Goal: Information Seeking & Learning: Find specific fact

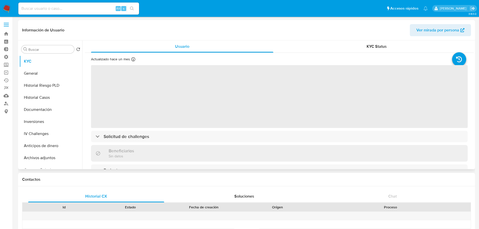
select select "10"
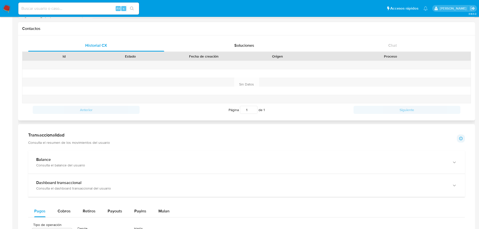
scroll to position [327, 0]
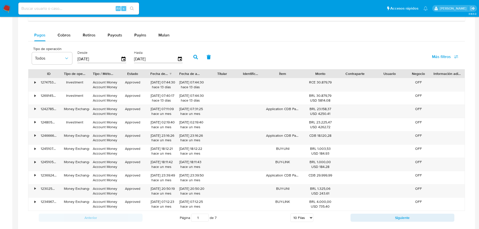
click at [444, 61] on span "Más filtros" at bounding box center [441, 57] width 19 height 12
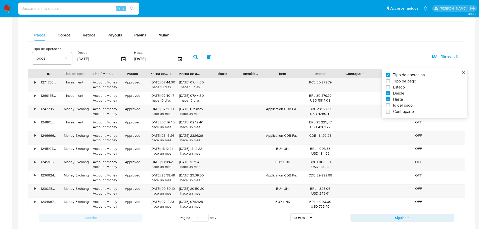
click at [403, 106] on span "Id del pago" at bounding box center [403, 105] width 20 height 5
click at [390, 106] on input "Id del pago" at bounding box center [388, 105] width 4 height 4
checkbox input "true"
click at [216, 60] on input "number" at bounding box center [213, 58] width 49 height 7
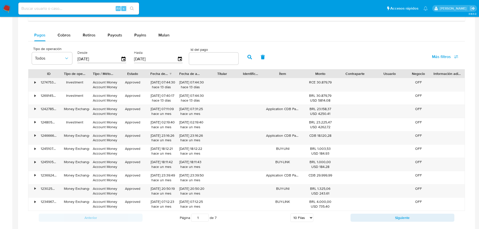
click at [215, 62] on div at bounding box center [213, 59] width 49 height 12
click at [215, 60] on input "number" at bounding box center [213, 58] width 49 height 7
paste input "126914560475"
type input "126914560475"
click at [248, 58] on icon "button" at bounding box center [250, 57] width 5 height 5
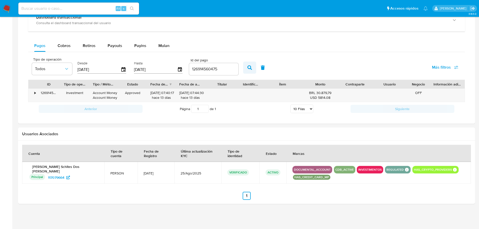
scroll to position [317, 0]
click at [34, 94] on div "•" at bounding box center [34, 93] width 1 height 5
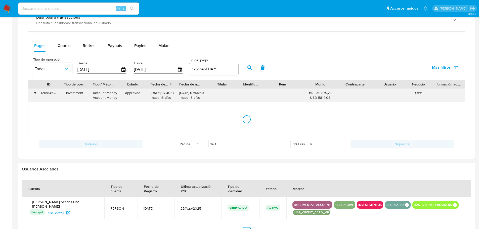
scroll to position [327, 0]
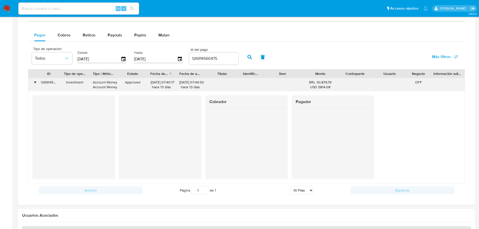
click at [35, 84] on div "•" at bounding box center [34, 82] width 1 height 5
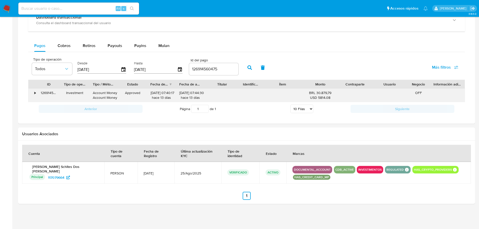
scroll to position [317, 0]
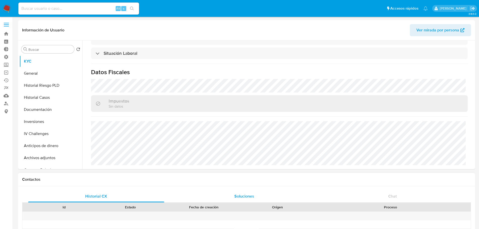
scroll to position [125, 0]
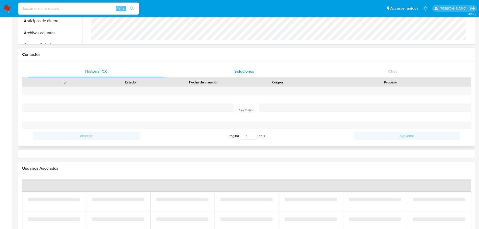
select select "10"
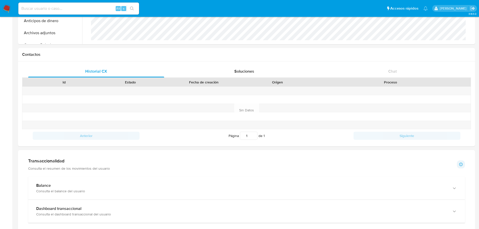
scroll to position [252, 0]
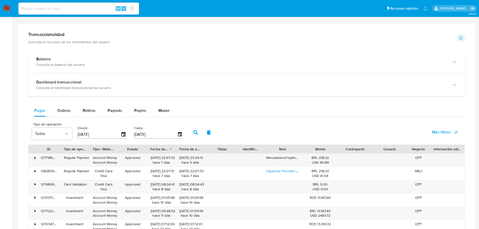
click at [434, 132] on span "Más filtros" at bounding box center [441, 132] width 19 height 12
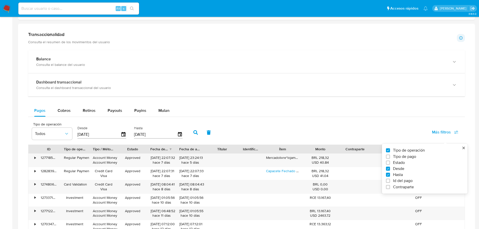
click at [403, 180] on span "Id del pago" at bounding box center [403, 180] width 20 height 5
click at [390, 180] on input "Id del pago" at bounding box center [388, 181] width 4 height 4
checkbox input "true"
click at [280, 125] on div "Tipo de operación Todos Desde 11/07/2025 Hasta 08/10/2025 Id del pago Más filtr…" at bounding box center [246, 132] width 437 height 25
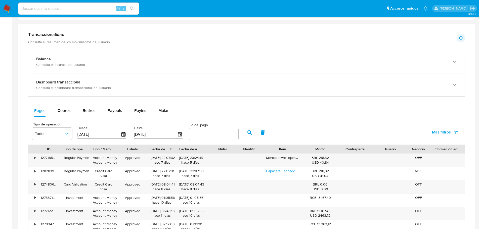
click at [214, 132] on input "number" at bounding box center [213, 134] width 49 height 7
paste input "126914635525"
type input "126914635525"
click at [248, 133] on icon "button" at bounding box center [250, 132] width 5 height 5
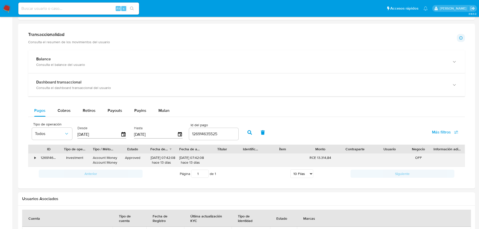
click at [32, 158] on div "•" at bounding box center [32, 160] width 9 height 13
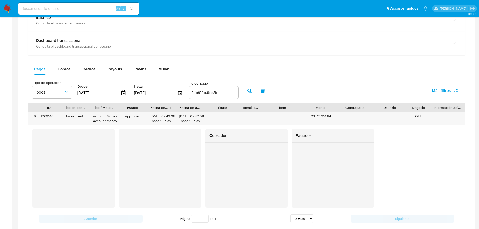
scroll to position [302, 0]
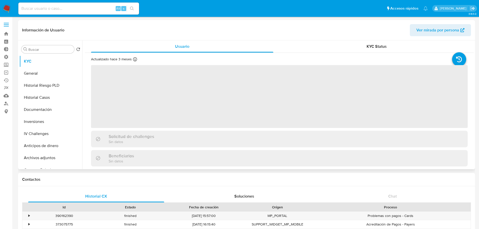
select select "10"
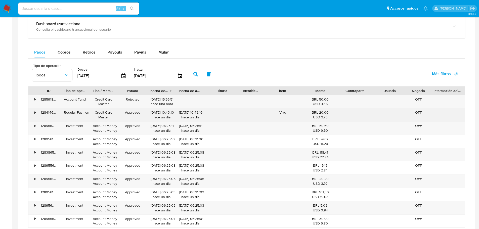
scroll to position [302, 0]
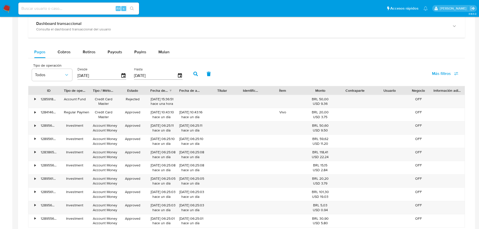
click at [456, 71] on span "Más filtros" at bounding box center [445, 73] width 26 height 11
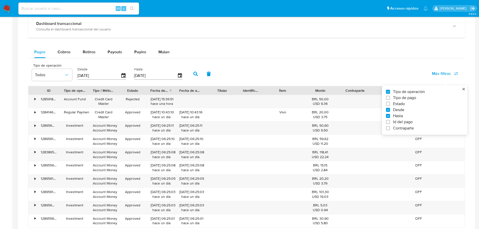
click at [400, 122] on span "Id del pago" at bounding box center [403, 122] width 20 height 5
click at [390, 122] on input "Id del pago" at bounding box center [388, 122] width 4 height 4
checkbox input "true"
click at [221, 76] on input "number" at bounding box center [213, 75] width 49 height 7
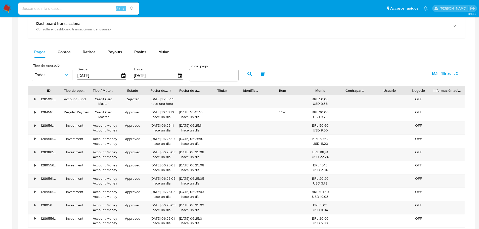
click at [221, 76] on input "number" at bounding box center [213, 75] width 49 height 7
paste input "123980570376"
type input "123980570376"
click at [253, 75] on button "button" at bounding box center [249, 74] width 13 height 12
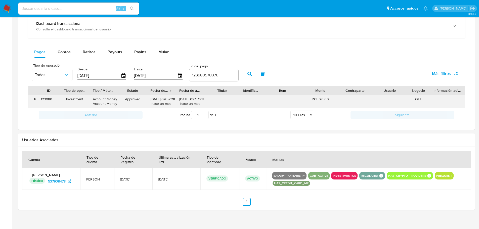
click at [34, 98] on div "•" at bounding box center [32, 101] width 9 height 13
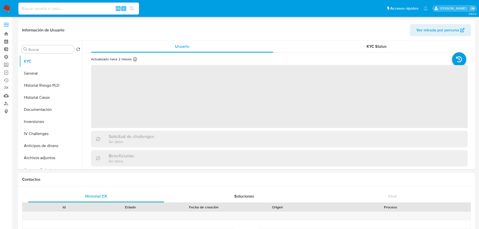
select select "10"
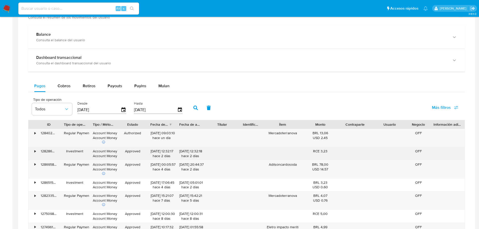
scroll to position [277, 0]
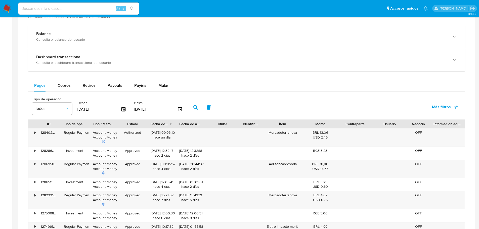
click at [442, 107] on span "Más filtros" at bounding box center [441, 107] width 19 height 12
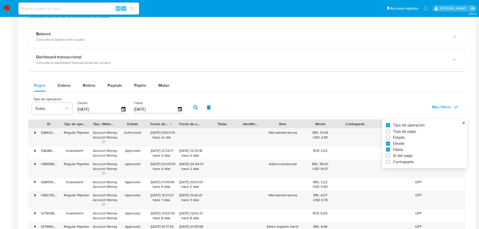
click at [392, 154] on label "Id del pago" at bounding box center [422, 155] width 73 height 5
click at [390, 154] on input "Id del pago" at bounding box center [388, 156] width 4 height 4
checkbox input "true"
click at [225, 104] on div at bounding box center [213, 109] width 49 height 12
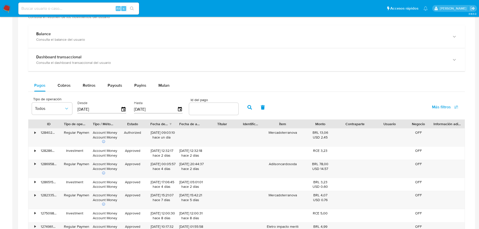
click at [224, 110] on input "number" at bounding box center [213, 109] width 49 height 7
paste input "120291469250"
type input "120291469250"
click at [251, 110] on icon "button" at bounding box center [250, 107] width 5 height 5
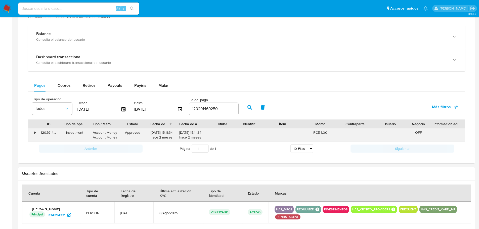
click at [34, 132] on div "•" at bounding box center [34, 132] width 1 height 5
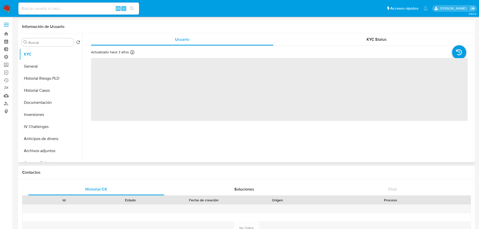
select select "10"
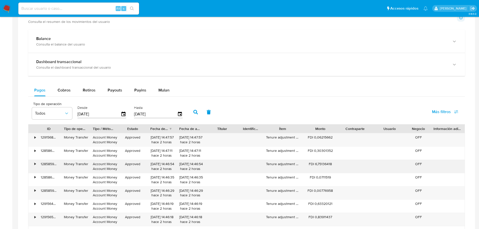
scroll to position [277, 0]
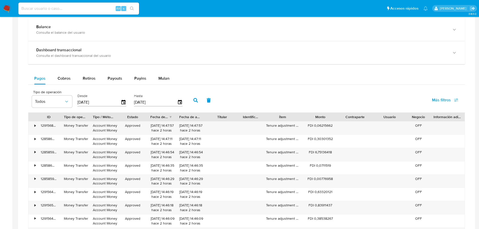
click at [444, 99] on span "Más filtros" at bounding box center [441, 100] width 19 height 12
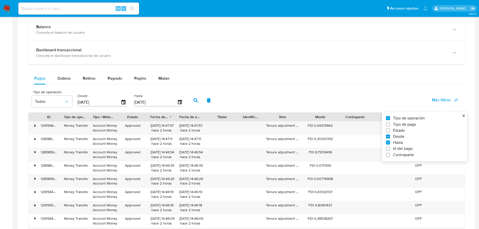
click at [398, 147] on span "Id del pago" at bounding box center [403, 148] width 20 height 5
click at [390, 147] on input "Id del pago" at bounding box center [388, 149] width 4 height 4
checkbox input "true"
click at [214, 106] on div at bounding box center [213, 102] width 49 height 12
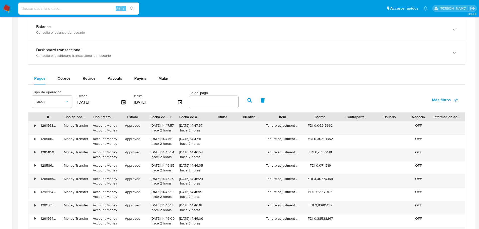
click at [212, 103] on input "number" at bounding box center [213, 102] width 49 height 7
paste input "129011476480"
type input "129011476480"
click at [249, 102] on icon "button" at bounding box center [250, 100] width 5 height 5
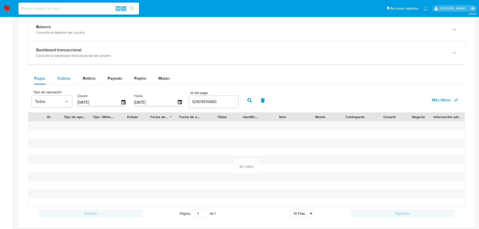
click at [54, 78] on button "Cobros" at bounding box center [64, 78] width 25 height 12
select select "10"
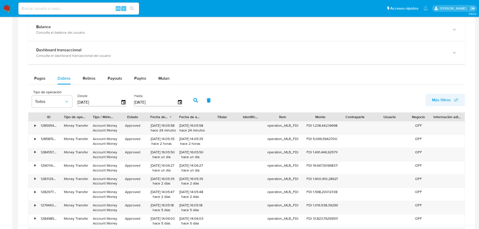
click at [449, 102] on span "Más filtros" at bounding box center [441, 100] width 19 height 12
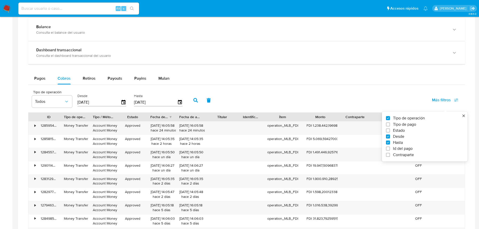
click at [406, 149] on span "Id del pago" at bounding box center [403, 148] width 20 height 5
click at [390, 149] on input "Id del pago" at bounding box center [388, 149] width 4 height 4
checkbox input "true"
click at [219, 98] on div at bounding box center [213, 102] width 49 height 12
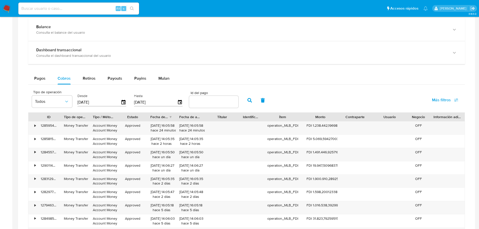
click at [220, 99] on input "number" at bounding box center [213, 102] width 49 height 7
paste input "129011476480"
type input "129011476480"
click at [254, 103] on button "button" at bounding box center [249, 100] width 13 height 12
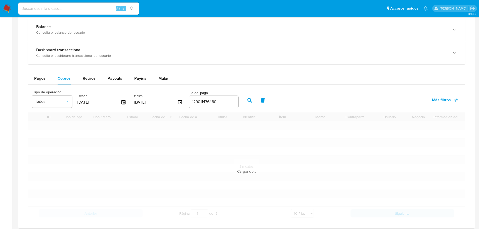
scroll to position [267, 0]
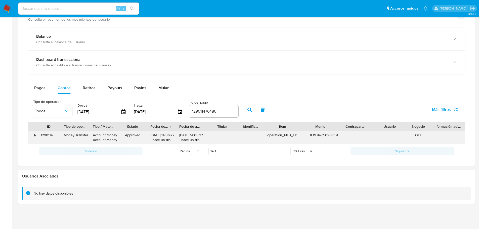
click at [35, 136] on div "•" at bounding box center [34, 135] width 1 height 5
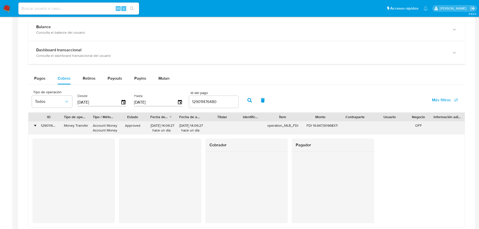
click at [35, 125] on div "•" at bounding box center [34, 125] width 1 height 5
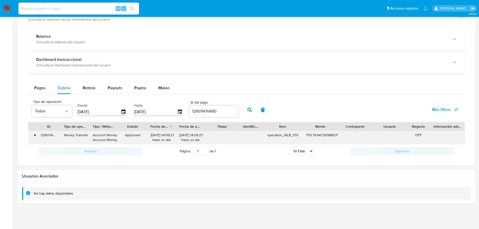
click at [33, 137] on div "•" at bounding box center [32, 137] width 9 height 13
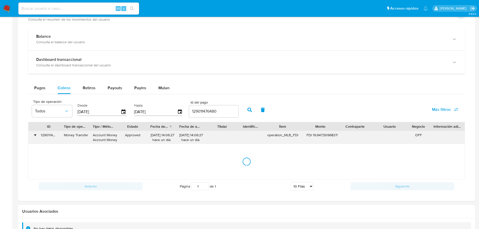
scroll to position [277, 0]
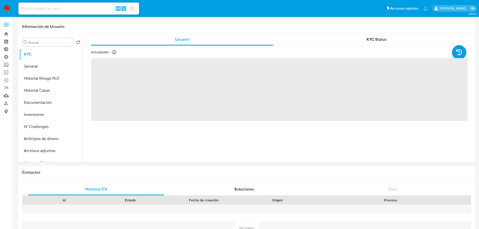
select select "10"
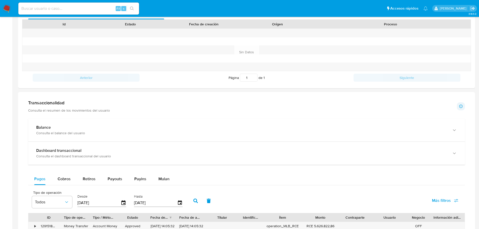
scroll to position [302, 0]
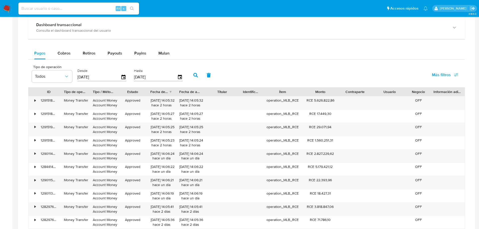
click at [436, 79] on span "Más filtros" at bounding box center [441, 75] width 19 height 12
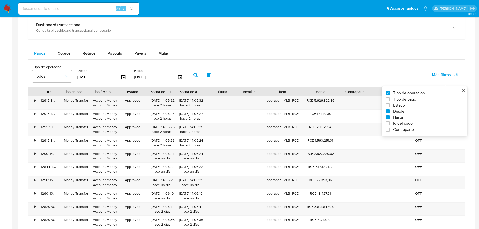
click at [401, 127] on span "Contraparte" at bounding box center [403, 129] width 21 height 5
click at [390, 128] on input "Contraparte" at bounding box center [388, 130] width 4 height 4
checkbox input "true"
click at [400, 125] on span "Id del pago" at bounding box center [403, 123] width 20 height 5
click at [390, 125] on input "Id del pago" at bounding box center [388, 124] width 4 height 4
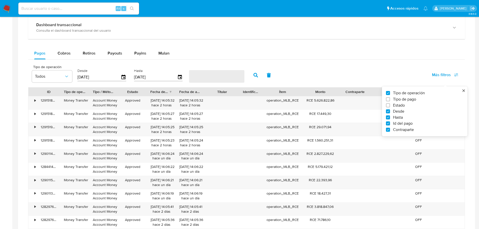
checkbox input "true"
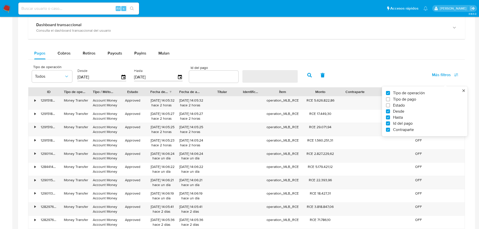
click at [400, 128] on span "Contraparte" at bounding box center [403, 129] width 21 height 5
click at [390, 128] on input "Contraparte" at bounding box center [388, 130] width 4 height 4
checkbox input "false"
click at [215, 75] on input "number" at bounding box center [213, 76] width 49 height 7
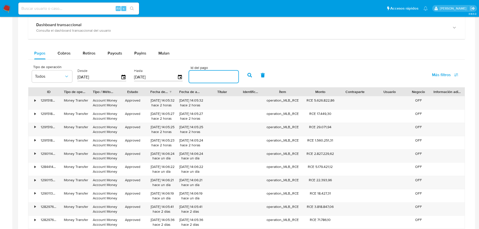
drag, startPoint x: 215, startPoint y: 75, endPoint x: 219, endPoint y: 76, distance: 3.9
click at [215, 75] on input "number" at bounding box center [213, 76] width 49 height 7
paste input "129011434934"
type input "129011434934"
click at [248, 77] on icon "button" at bounding box center [250, 75] width 5 height 5
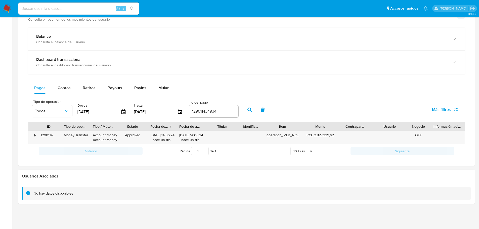
scroll to position [267, 0]
click at [35, 135] on div "•" at bounding box center [34, 135] width 1 height 5
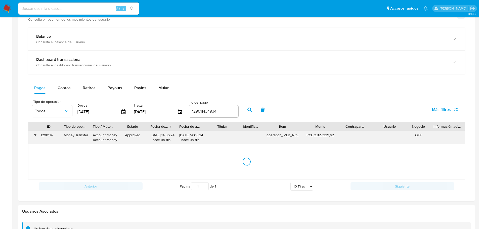
scroll to position [302, 0]
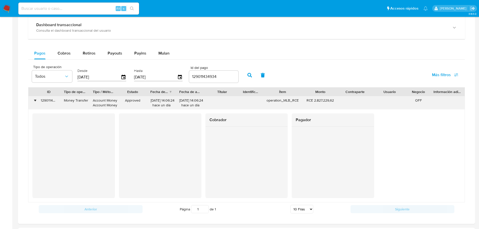
click at [35, 100] on div "•" at bounding box center [34, 100] width 1 height 5
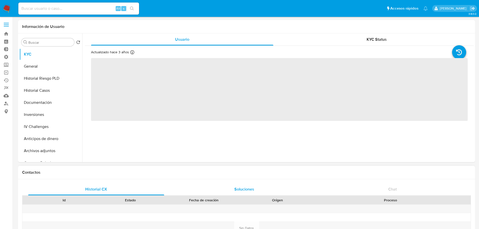
select select "10"
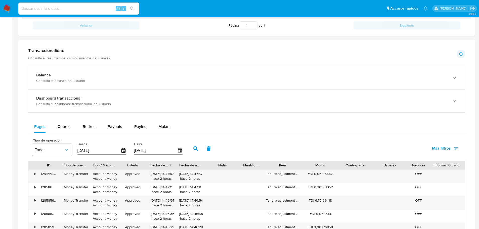
scroll to position [261, 0]
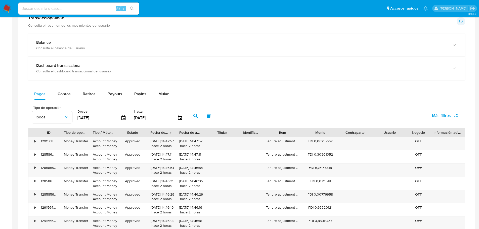
drag, startPoint x: 460, startPoint y: 112, endPoint x: 455, endPoint y: 115, distance: 5.7
click at [458, 113] on button "Más filtros" at bounding box center [446, 116] width 40 height 12
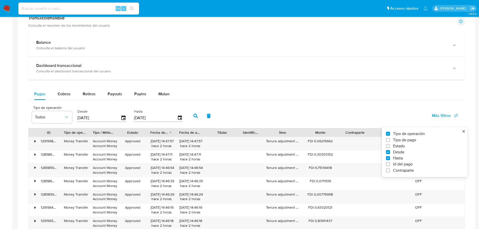
click at [407, 163] on span "Id del pago" at bounding box center [403, 164] width 20 height 5
click at [390, 163] on input "Id del pago" at bounding box center [388, 164] width 4 height 4
checkbox input "true"
click at [214, 112] on div at bounding box center [213, 117] width 49 height 12
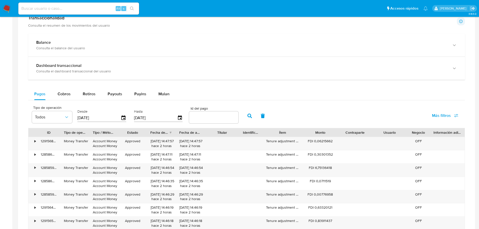
click at [214, 117] on input "number" at bounding box center [213, 117] width 49 height 7
paste input "115017111904"
type input "115017111904"
click at [246, 118] on button "button" at bounding box center [249, 116] width 13 height 12
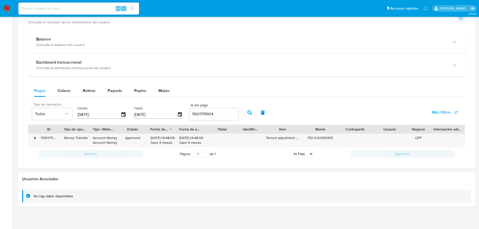
scroll to position [267, 0]
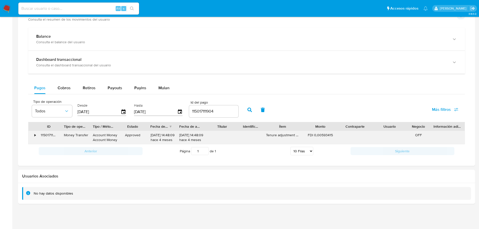
click at [36, 133] on div "•" at bounding box center [32, 137] width 9 height 13
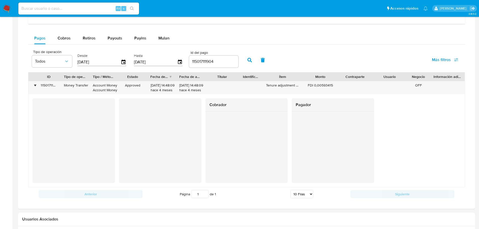
scroll to position [318, 0]
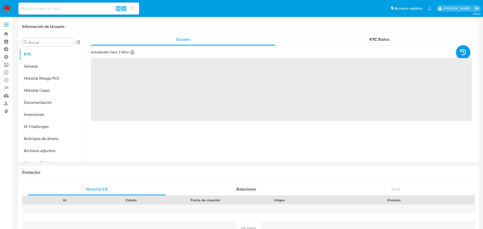
select select "10"
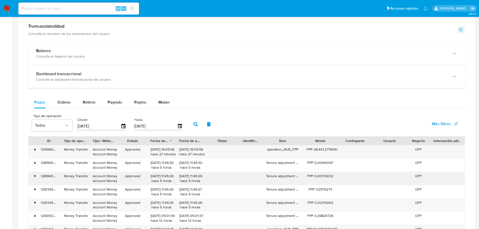
scroll to position [302, 0]
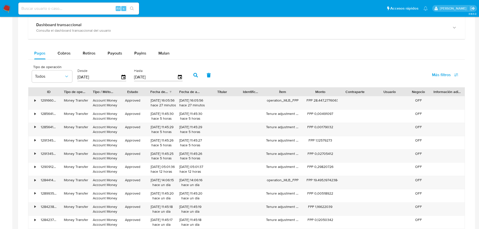
click at [436, 75] on span "Más filtros" at bounding box center [441, 75] width 19 height 12
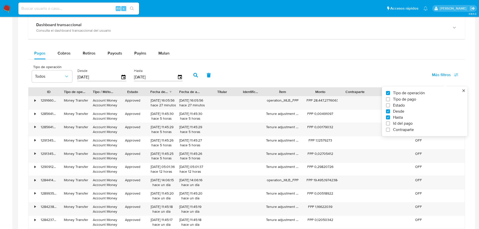
drag, startPoint x: 410, startPoint y: 123, endPoint x: 402, endPoint y: 121, distance: 8.4
click at [410, 124] on span "Id del pago" at bounding box center [403, 123] width 20 height 5
click at [390, 124] on input "Id del pago" at bounding box center [388, 124] width 4 height 4
checkbox input "true"
click at [214, 79] on input "number" at bounding box center [213, 76] width 49 height 7
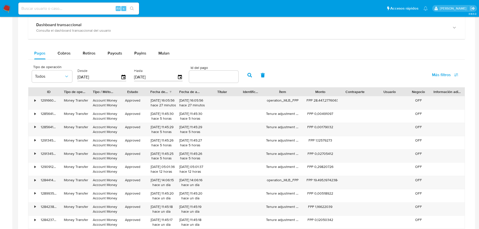
click at [214, 77] on input "number" at bounding box center [213, 76] width 49 height 7
paste input "114992228088"
type input "114992228088"
click at [254, 76] on button "button" at bounding box center [249, 75] width 13 height 12
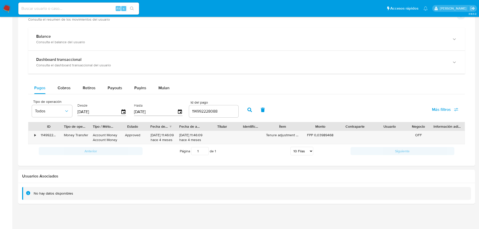
scroll to position [267, 0]
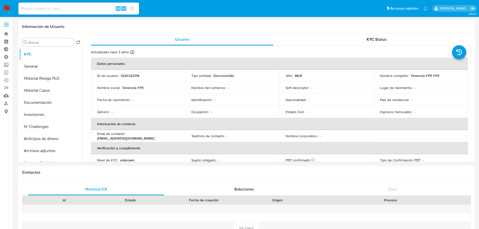
select select "10"
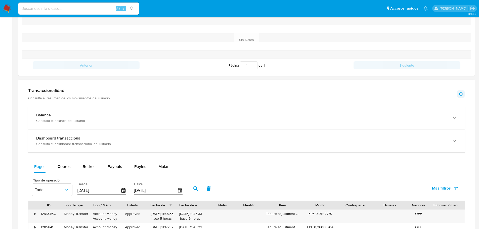
scroll to position [252, 0]
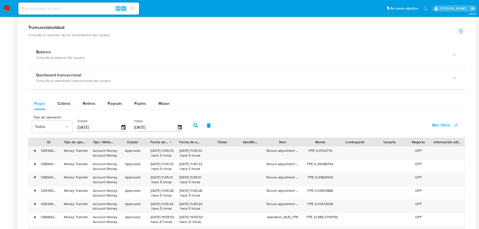
click at [445, 128] on span "Más filtros" at bounding box center [441, 125] width 19 height 12
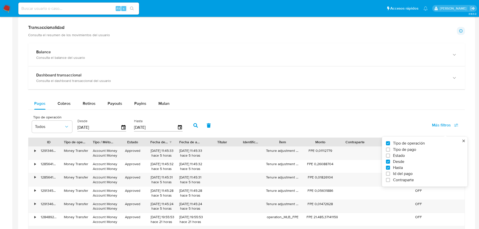
click at [411, 173] on span "Id del pago" at bounding box center [403, 173] width 20 height 5
click at [390, 173] on input "Id del pago" at bounding box center [388, 174] width 4 height 4
checkbox input "true"
click at [222, 125] on input "number" at bounding box center [213, 127] width 49 height 7
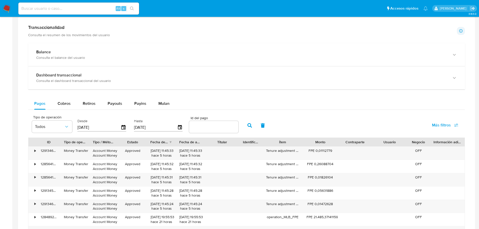
click at [222, 125] on input "number" at bounding box center [213, 127] width 49 height 7
paste input "114510252539"
type input "114510252539"
click at [244, 125] on button "button" at bounding box center [249, 126] width 13 height 12
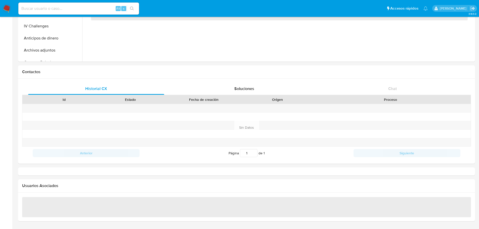
select select "10"
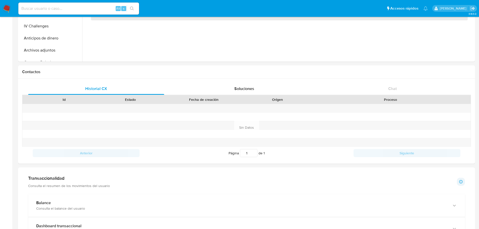
scroll to position [226, 0]
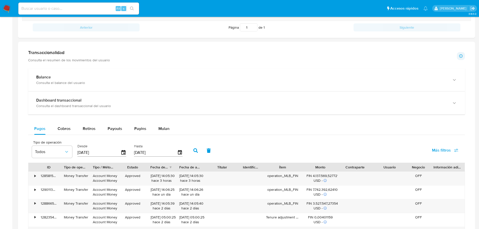
click at [427, 151] on button "Más filtros" at bounding box center [446, 150] width 40 height 12
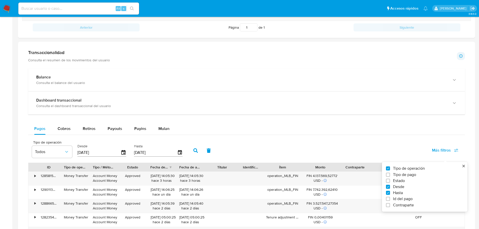
click at [440, 149] on span "Más filtros" at bounding box center [441, 150] width 19 height 12
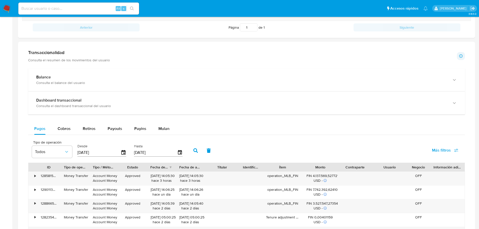
click at [441, 149] on span "Más filtros" at bounding box center [441, 150] width 19 height 12
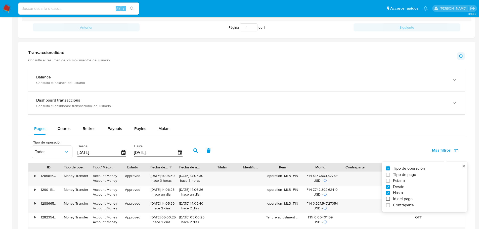
click at [390, 200] on input "Id del pago" at bounding box center [388, 199] width 4 height 4
checkbox input "true"
click at [210, 146] on div at bounding box center [213, 152] width 49 height 12
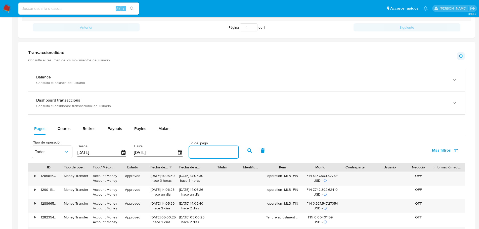
click at [210, 152] on input "number" at bounding box center [213, 152] width 49 height 7
paste input "124080176024"
type input "124080176024"
click at [249, 149] on icon "button" at bounding box center [250, 150] width 5 height 5
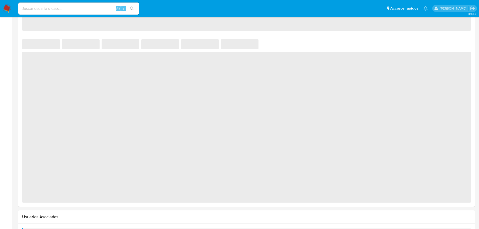
select select "10"
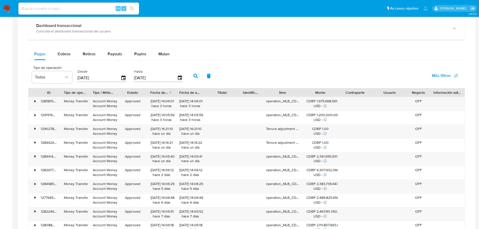
scroll to position [239, 0]
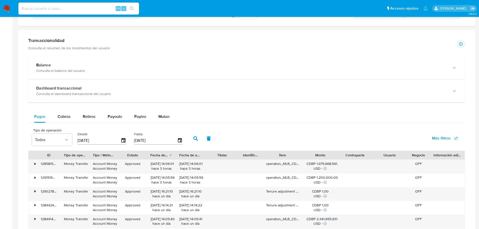
click at [449, 139] on span "Más filtros" at bounding box center [441, 138] width 19 height 12
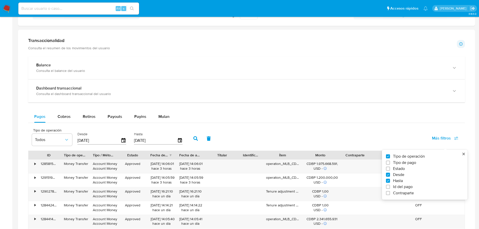
click at [404, 184] on span "Id del pago" at bounding box center [403, 186] width 20 height 5
click at [390, 185] on input "Id del pago" at bounding box center [388, 187] width 4 height 4
checkbox input "true"
click at [211, 138] on input "number" at bounding box center [213, 140] width 49 height 7
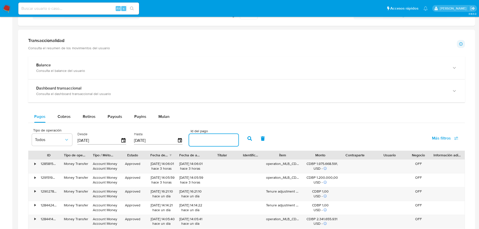
click at [211, 140] on input "number" at bounding box center [213, 140] width 49 height 7
paste input "126262592432"
type input "126262592432"
click at [245, 141] on button "button" at bounding box center [249, 139] width 13 height 12
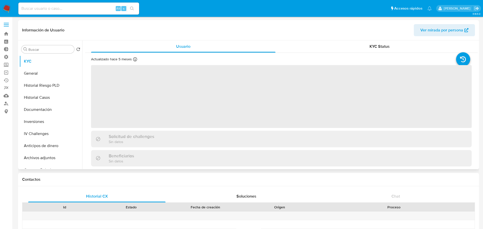
select select "10"
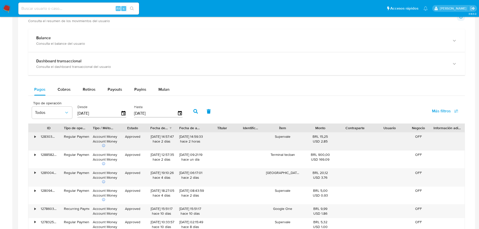
scroll to position [277, 0]
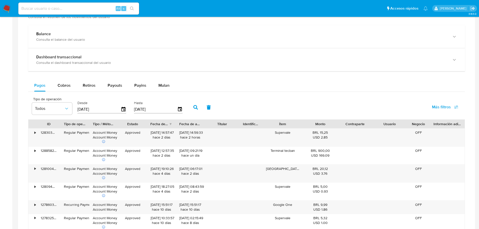
click at [437, 109] on span "Más filtros" at bounding box center [441, 107] width 19 height 12
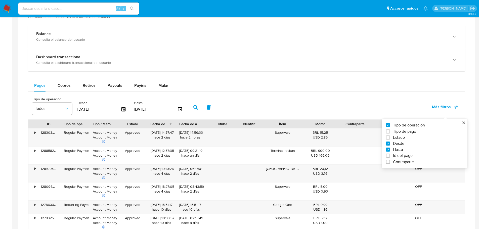
click at [402, 158] on span "Id del pago" at bounding box center [403, 155] width 20 height 5
click at [390, 158] on input "Id del pago" at bounding box center [388, 156] width 4 height 4
checkbox input "true"
click at [218, 110] on input "number" at bounding box center [213, 109] width 49 height 7
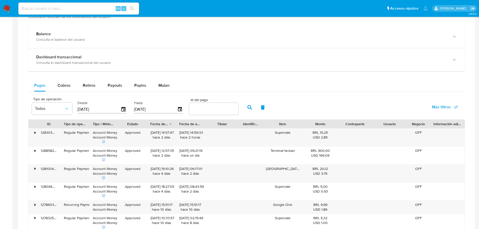
click at [211, 110] on input "number" at bounding box center [213, 109] width 49 height 7
paste input "119588868351"
type input "119588868351"
click at [252, 109] on icon "button" at bounding box center [250, 107] width 5 height 5
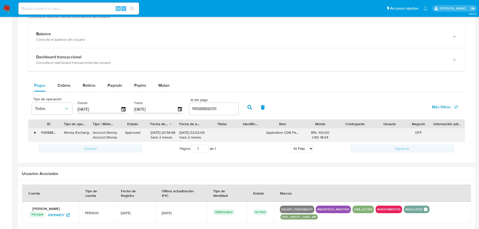
click at [33, 133] on div "•" at bounding box center [32, 135] width 9 height 13
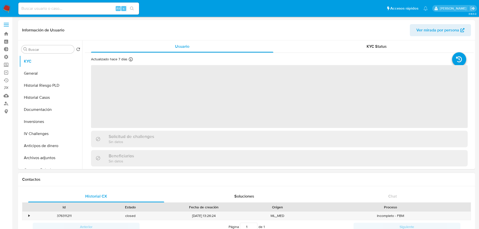
select select "10"
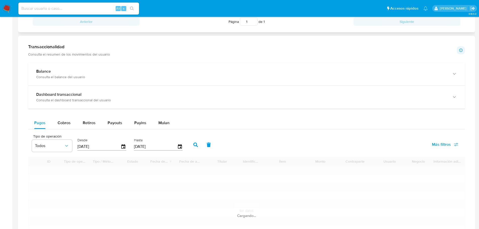
scroll to position [252, 0]
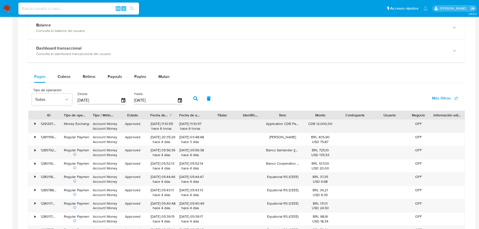
click at [37, 125] on div "129129708102" at bounding box center [48, 126] width 23 height 13
click at [35, 124] on div "•" at bounding box center [34, 124] width 1 height 5
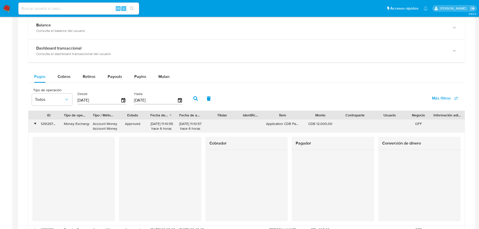
click at [35, 124] on div "•" at bounding box center [34, 124] width 1 height 5
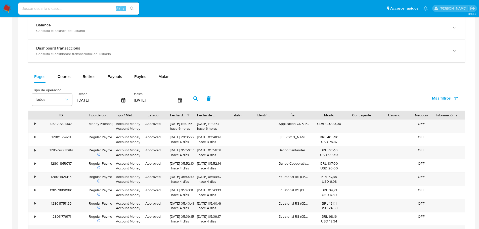
drag, startPoint x: 63, startPoint y: 115, endPoint x: 88, endPoint y: 115, distance: 24.9
click at [88, 115] on div at bounding box center [85, 115] width 9 height 9
click at [438, 99] on span "Más filtros" at bounding box center [441, 98] width 19 height 12
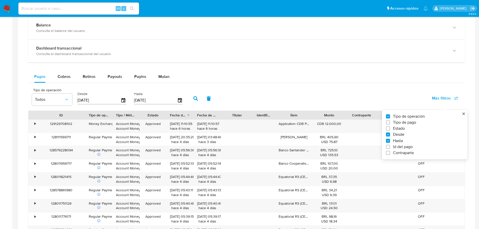
click at [406, 145] on span "Id del pago" at bounding box center [403, 146] width 20 height 5
click at [390, 145] on input "Id del pago" at bounding box center [388, 147] width 4 height 4
checkbox input "true"
click at [214, 100] on input "number" at bounding box center [213, 100] width 49 height 7
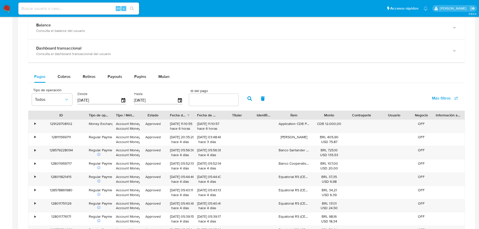
click at [212, 100] on input "number" at bounding box center [213, 100] width 49 height 7
paste input "126826956102"
type input "126826956102"
click at [252, 100] on button "button" at bounding box center [249, 99] width 13 height 12
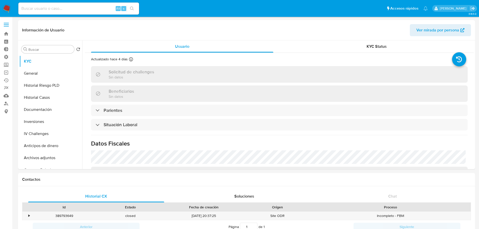
scroll to position [228, 0]
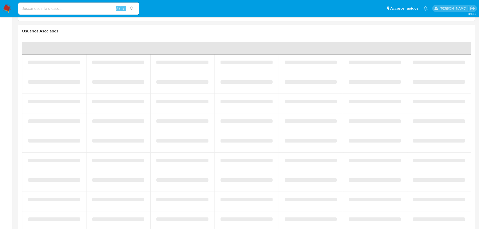
select select "10"
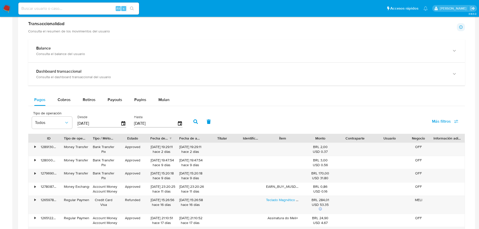
click at [429, 123] on button "Más filtros" at bounding box center [446, 121] width 40 height 12
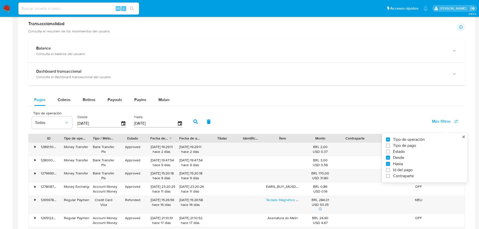
click at [405, 171] on span "Id del pago" at bounding box center [403, 170] width 20 height 5
click at [390, 171] on input "Id del pago" at bounding box center [388, 170] width 4 height 4
checkbox input "true"
click at [223, 120] on input "number" at bounding box center [213, 123] width 49 height 7
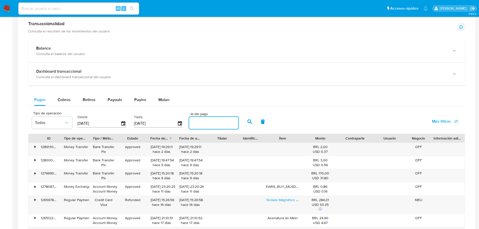
click at [220, 122] on input "number" at bounding box center [213, 123] width 49 height 7
paste input "122719583561"
type input "122719583561"
drag, startPoint x: 251, startPoint y: 122, endPoint x: 249, endPoint y: 122, distance: 2.5
click at [249, 122] on icon "button" at bounding box center [250, 122] width 5 height 5
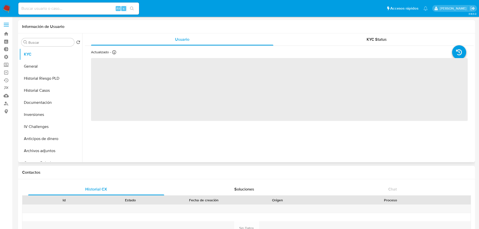
select select "10"
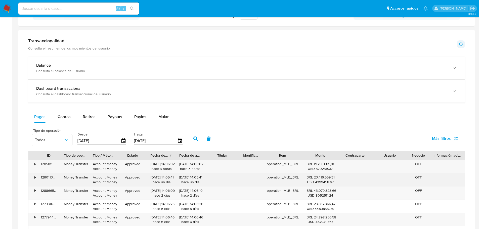
scroll to position [226, 0]
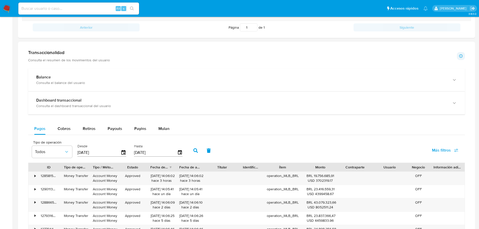
click at [436, 149] on span "Más filtros" at bounding box center [441, 150] width 19 height 12
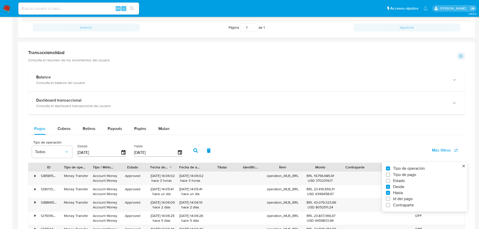
click at [408, 198] on span "Id del pago" at bounding box center [403, 198] width 20 height 5
click at [390, 198] on input "Id del pago" at bounding box center [388, 199] width 4 height 4
checkbox input "true"
click at [222, 151] on input "number" at bounding box center [213, 152] width 49 height 7
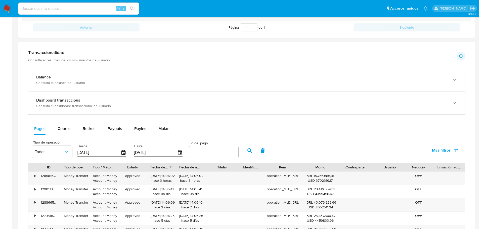
click at [218, 152] on input "number" at bounding box center [213, 152] width 49 height 7
paste input "115320513125"
type input "115320513125"
click at [253, 152] on button "button" at bounding box center [249, 151] width 13 height 12
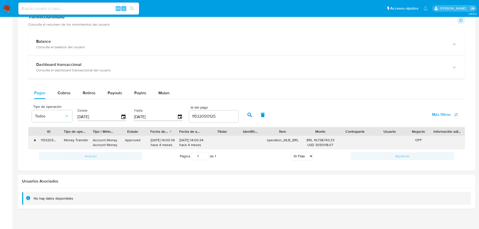
scroll to position [267, 0]
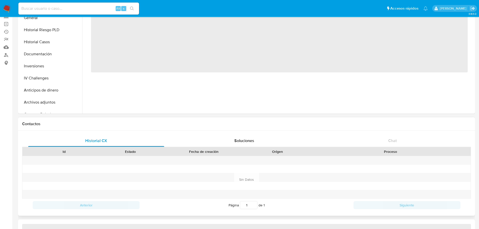
select select "10"
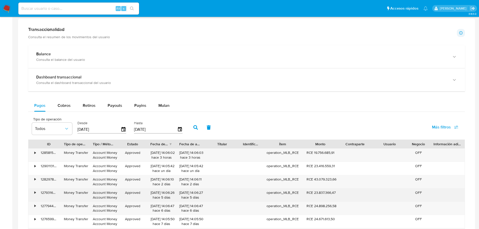
scroll to position [261, 0]
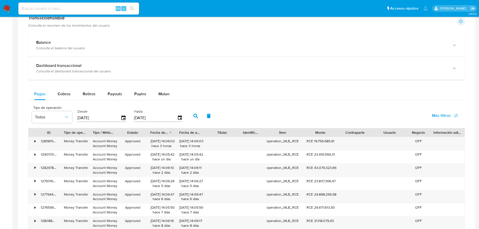
click at [442, 116] on span "Más filtros" at bounding box center [441, 116] width 19 height 12
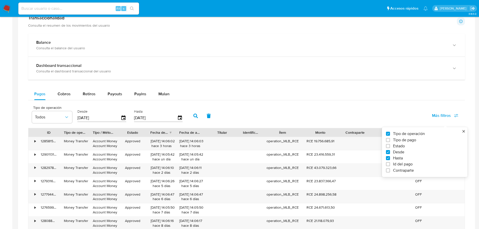
click at [404, 166] on span "Id del pago" at bounding box center [403, 164] width 20 height 5
click at [390, 166] on input "Id del pago" at bounding box center [388, 164] width 4 height 4
checkbox input "true"
click at [209, 117] on input "number" at bounding box center [213, 117] width 49 height 7
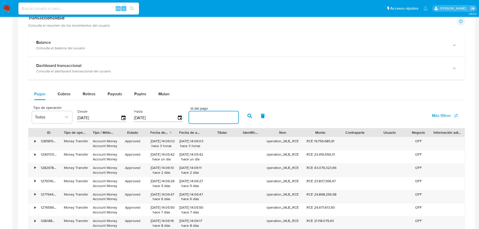
click at [209, 117] on input "number" at bounding box center [213, 117] width 49 height 7
paste input "113302592337"
type input "113302592337"
click at [251, 115] on icon "button" at bounding box center [250, 116] width 5 height 5
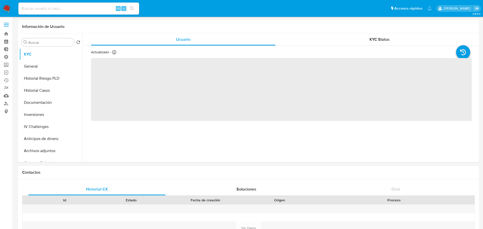
select select "10"
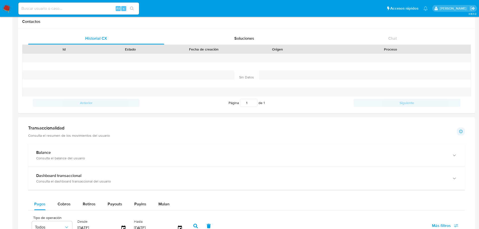
scroll to position [252, 0]
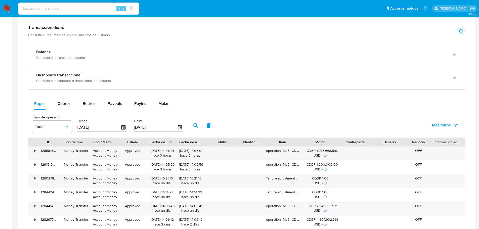
click at [453, 123] on span "Más filtros" at bounding box center [445, 125] width 26 height 11
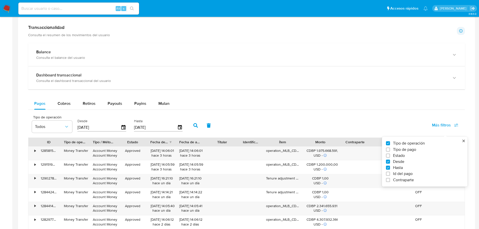
drag, startPoint x: 394, startPoint y: 173, endPoint x: 287, endPoint y: 144, distance: 111.1
click at [394, 173] on span "Id del pago" at bounding box center [403, 173] width 20 height 5
click at [390, 173] on input "Id del pago" at bounding box center [388, 174] width 4 height 4
checkbox input "true"
click at [212, 130] on div at bounding box center [213, 127] width 49 height 12
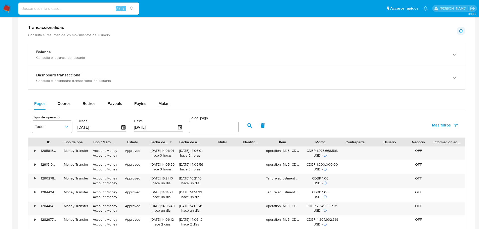
click at [210, 128] on input "number" at bounding box center [213, 127] width 49 height 7
paste input "113302487933"
type input "113302487933"
click at [249, 125] on icon "button" at bounding box center [250, 125] width 5 height 5
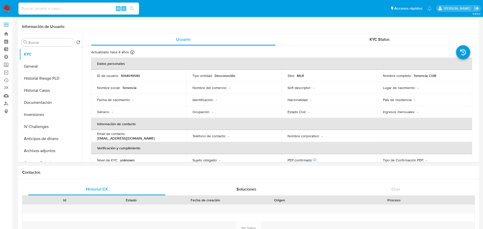
select select "10"
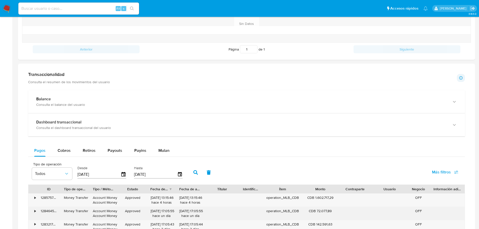
scroll to position [252, 0]
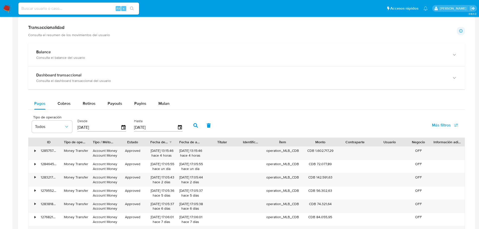
click at [442, 122] on span "Más filtros" at bounding box center [441, 125] width 19 height 12
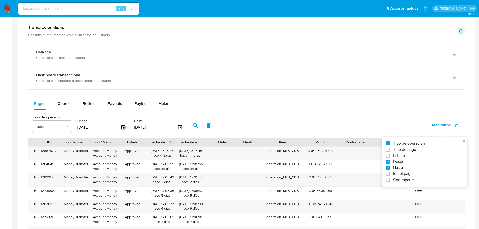
click at [401, 174] on span "Id del pago" at bounding box center [403, 173] width 20 height 5
click at [390, 174] on input "Id del pago" at bounding box center [388, 174] width 4 height 4
checkbox input "true"
click at [216, 129] on input "number" at bounding box center [213, 127] width 49 height 7
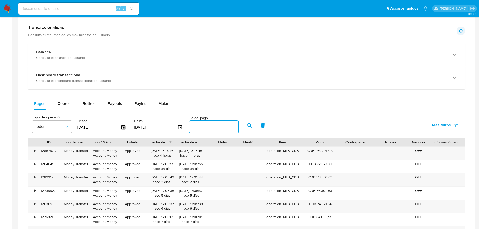
click at [214, 127] on input "number" at bounding box center [213, 127] width 49 height 7
paste input "113769800742"
type input "113769800742"
click at [249, 124] on icon "button" at bounding box center [250, 125] width 5 height 5
